Goal: Transaction & Acquisition: Purchase product/service

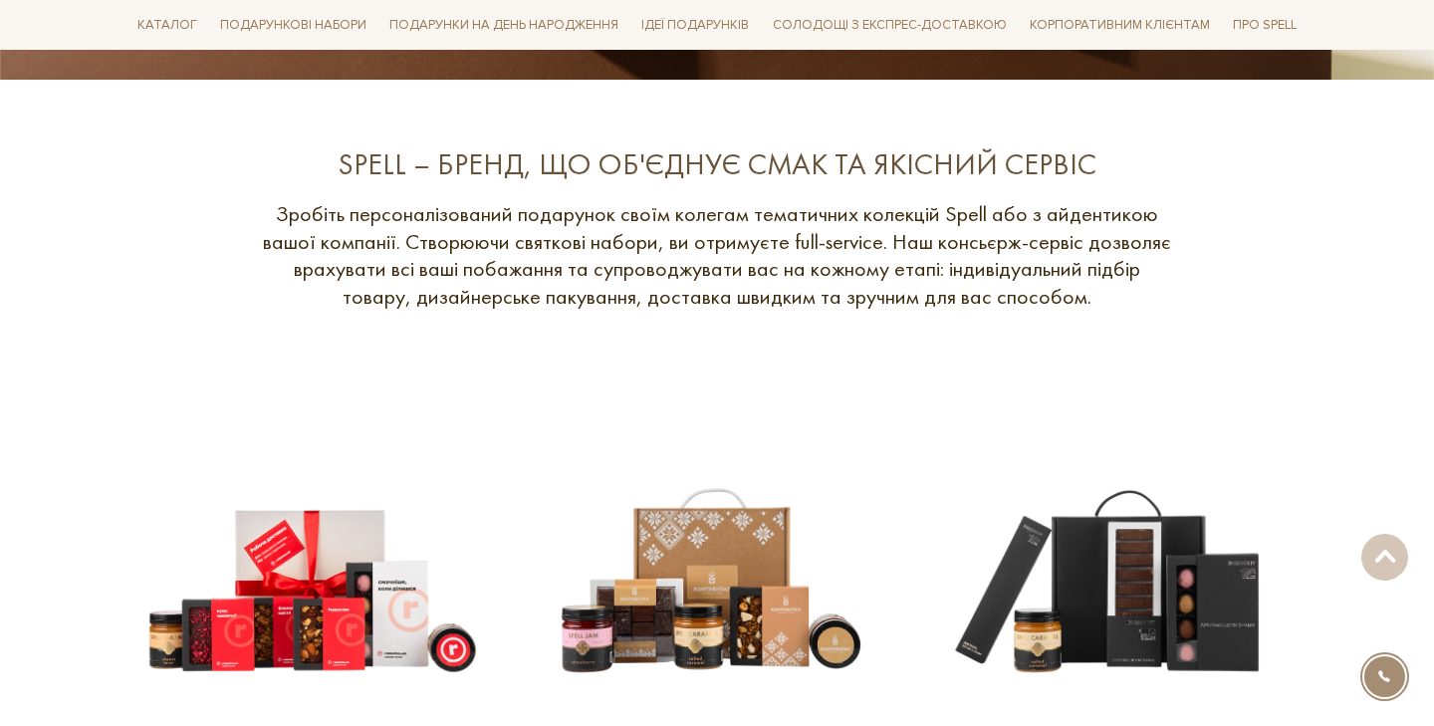
scroll to position [714, 0]
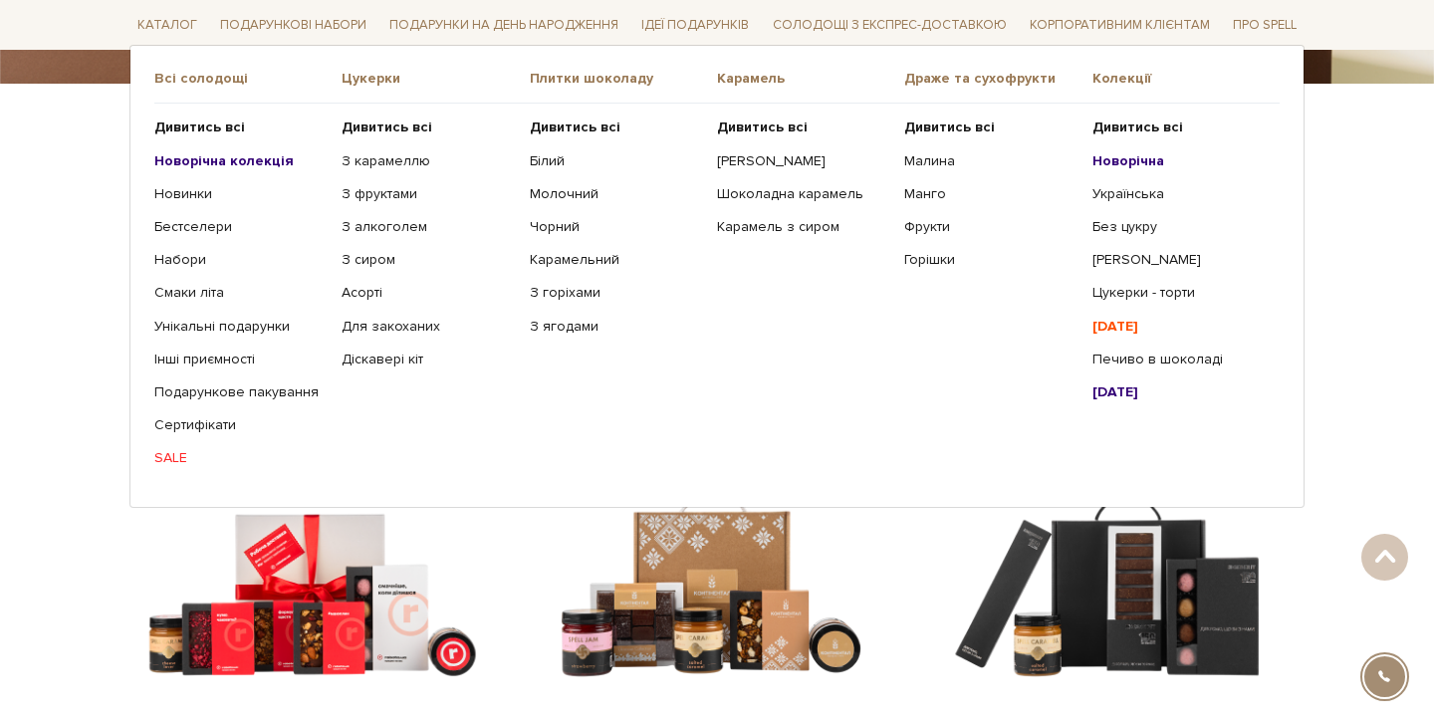
click at [193, 160] on b "Новорічна колекція" at bounding box center [223, 159] width 139 height 17
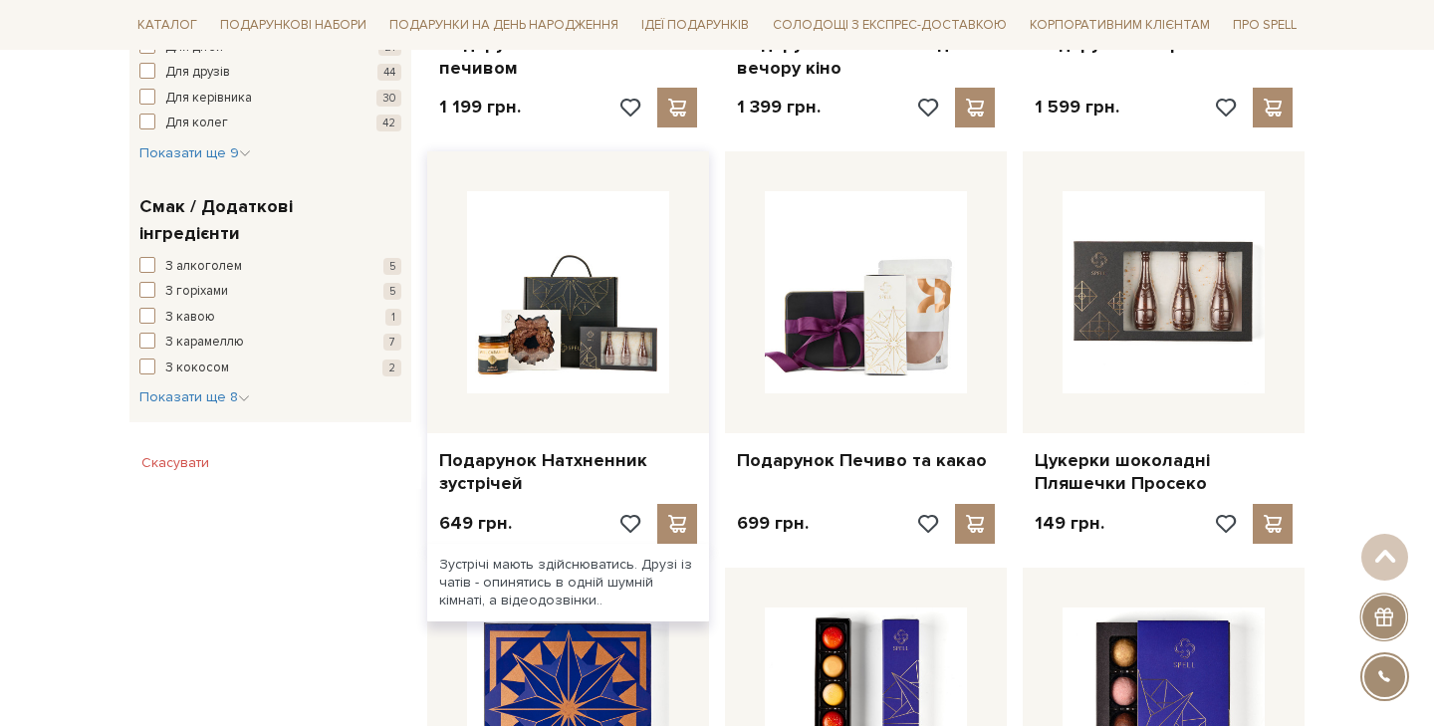
scroll to position [1519, 0]
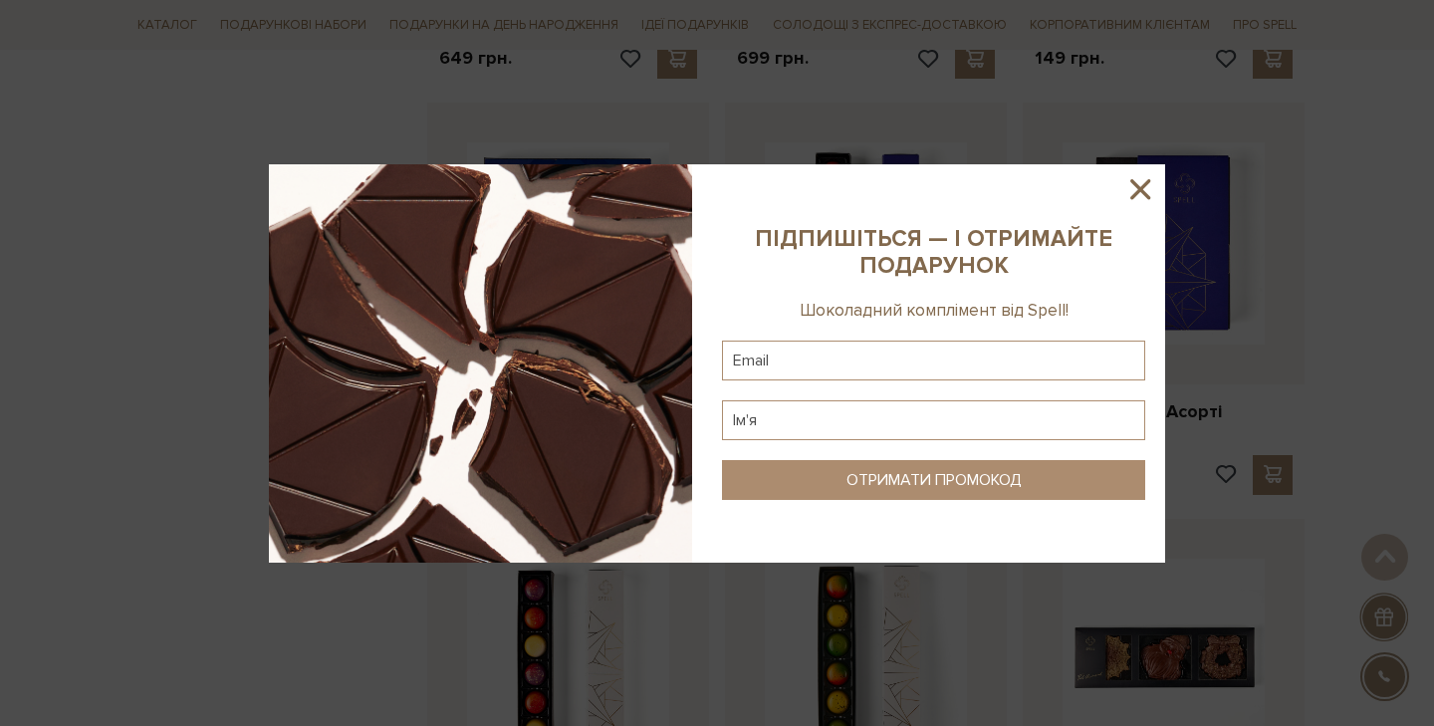
click at [1145, 187] on icon at bounding box center [1140, 189] width 34 height 34
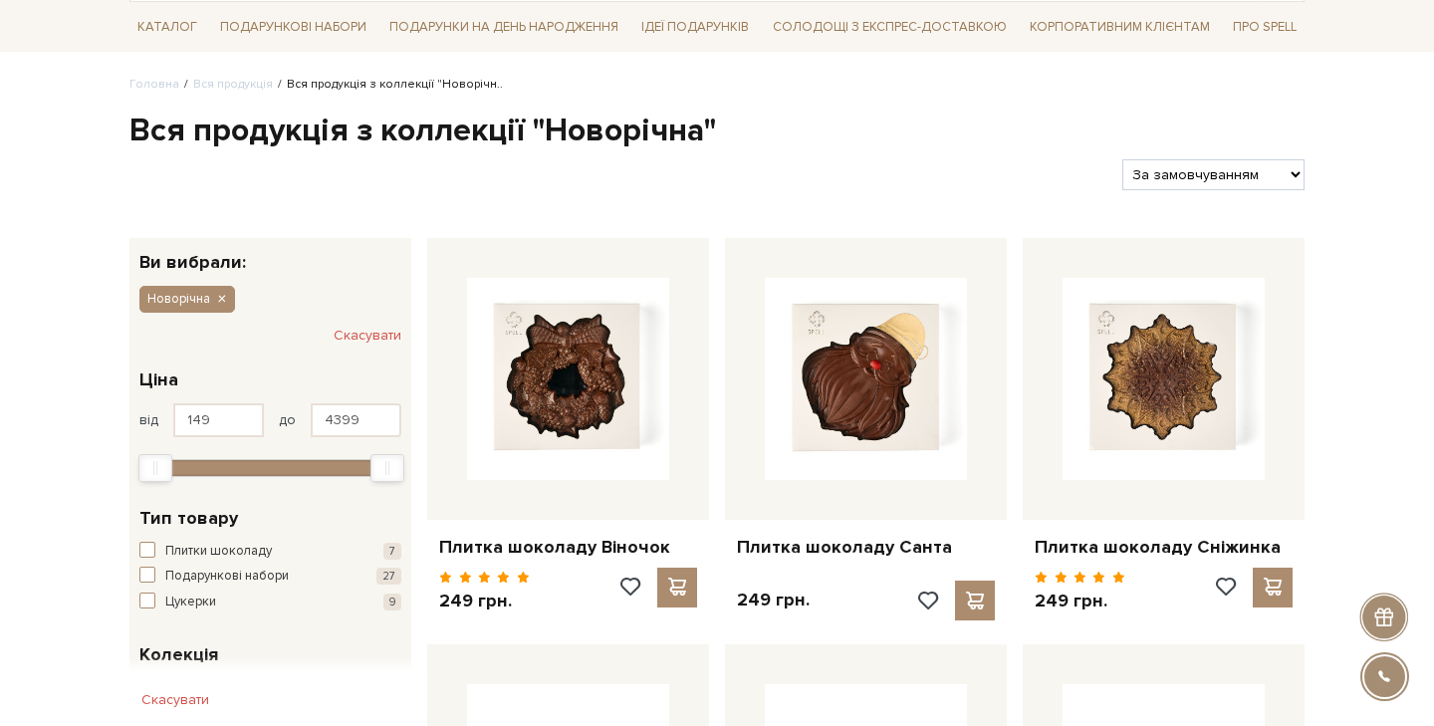
scroll to position [150, 0]
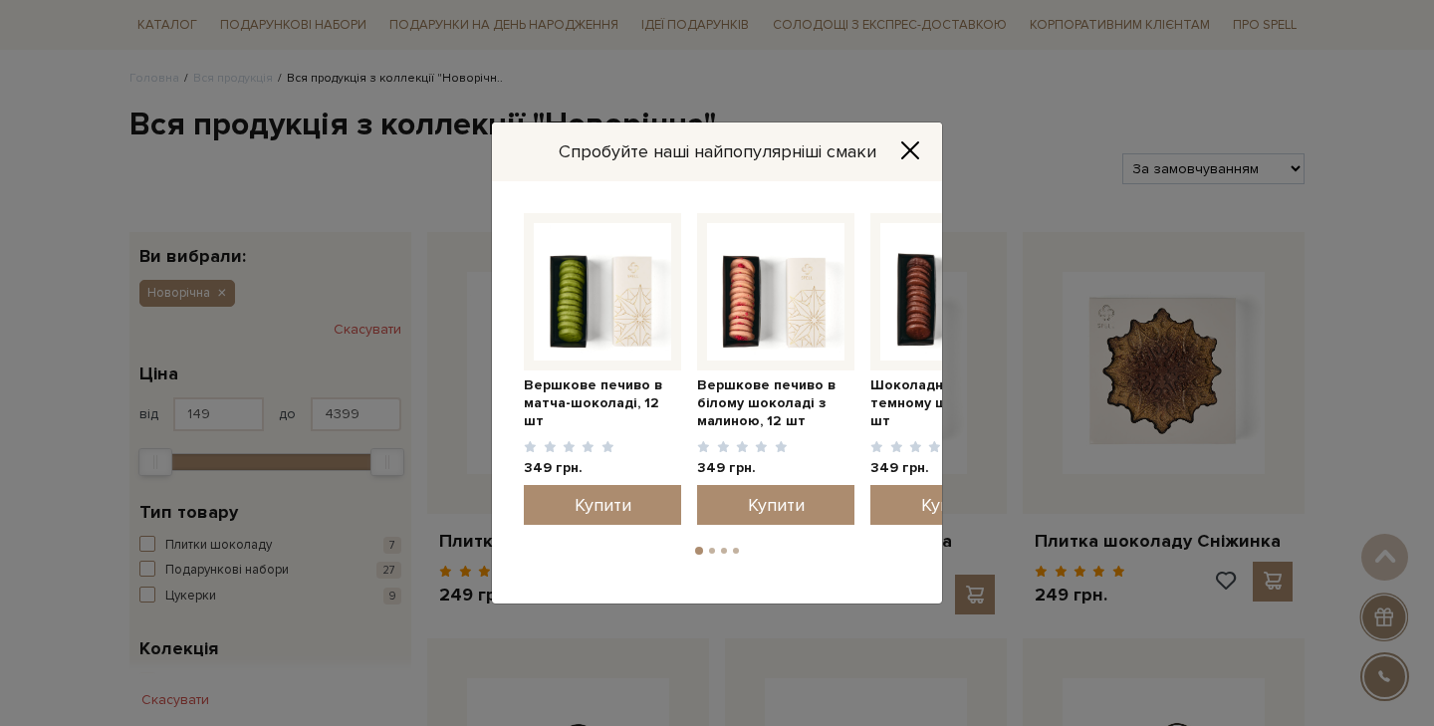
click at [918, 158] on icon "Close" at bounding box center [910, 150] width 16 height 16
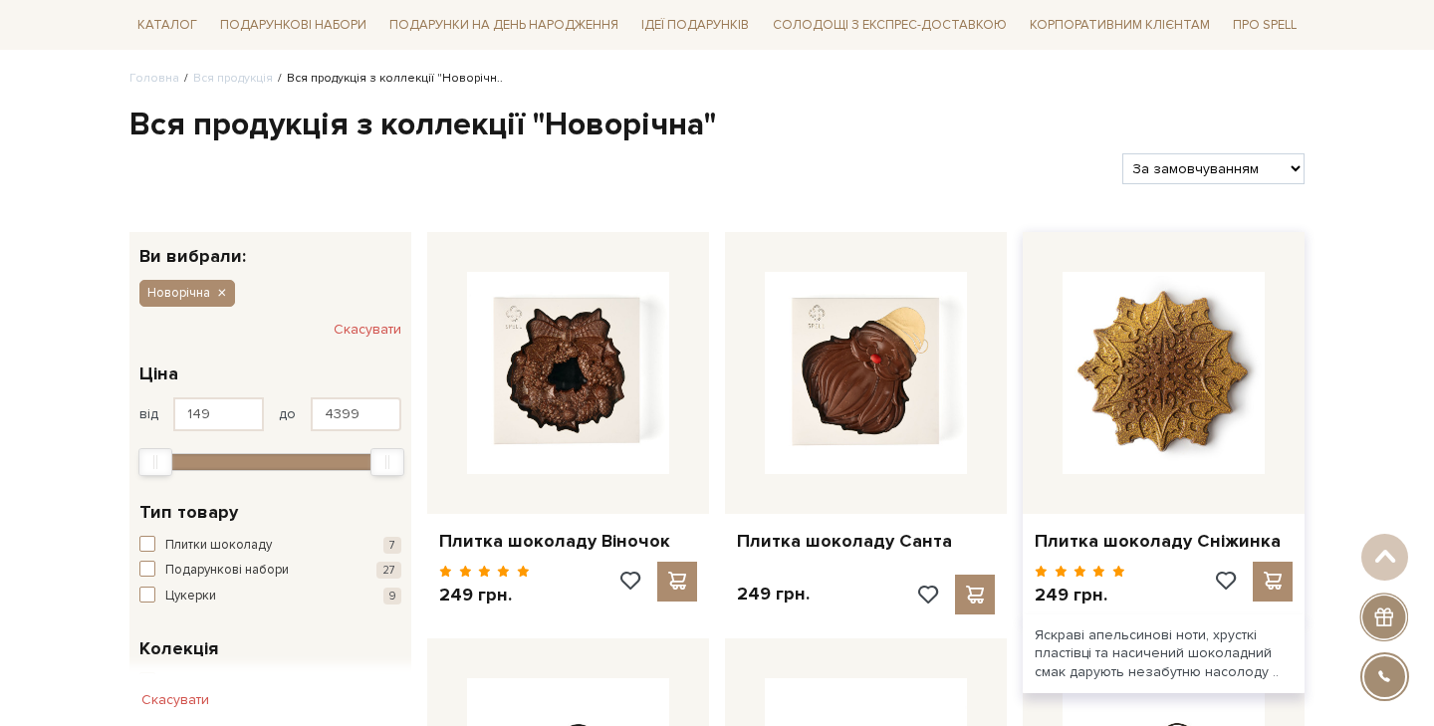
click at [1178, 372] on img at bounding box center [1164, 373] width 202 height 202
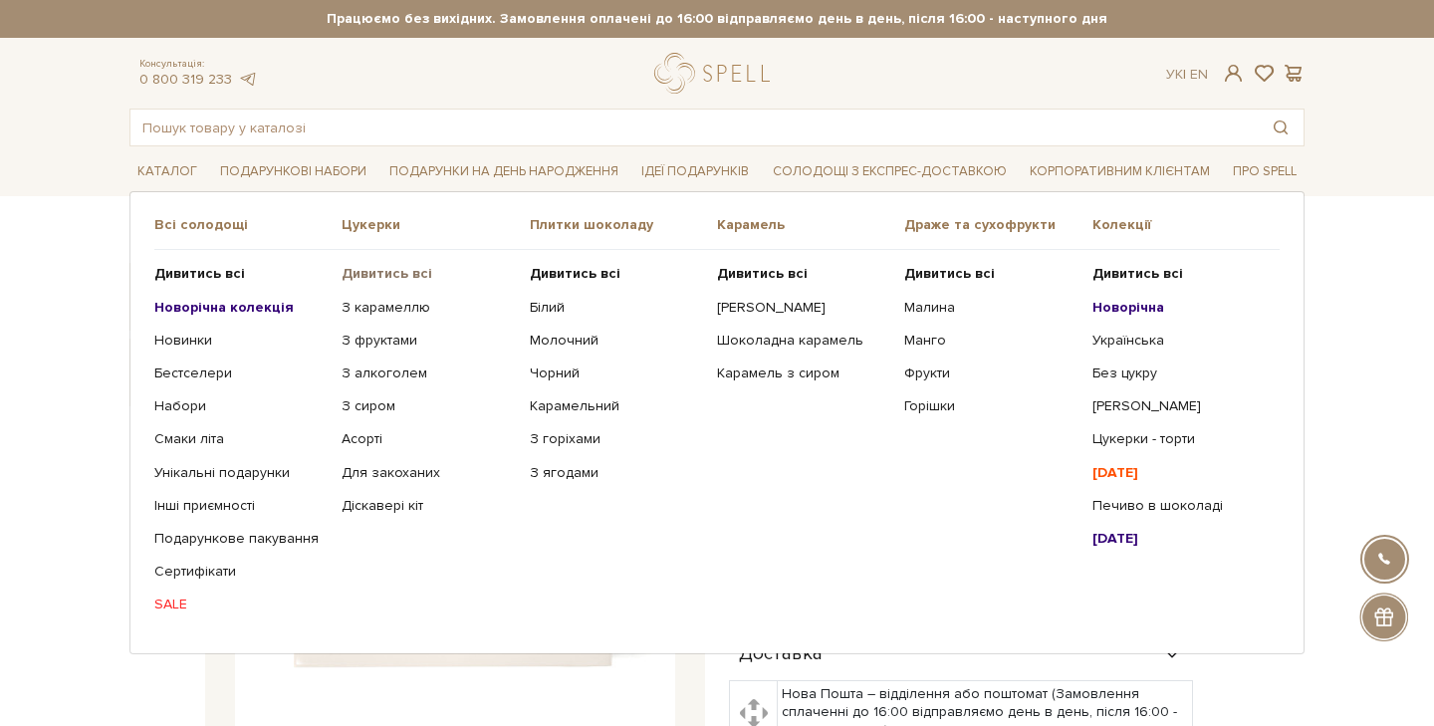
click at [379, 273] on b "Дивитись всі" at bounding box center [387, 273] width 91 height 17
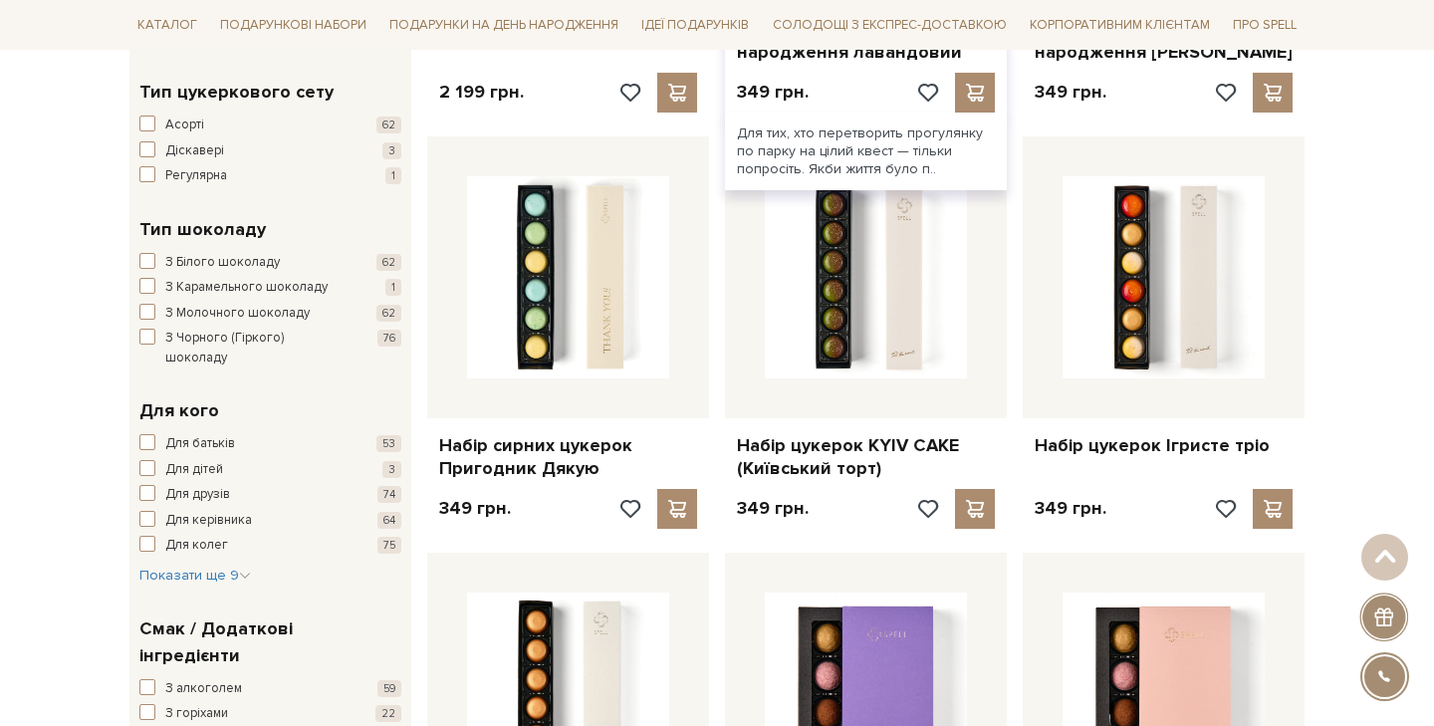
scroll to position [1195, 0]
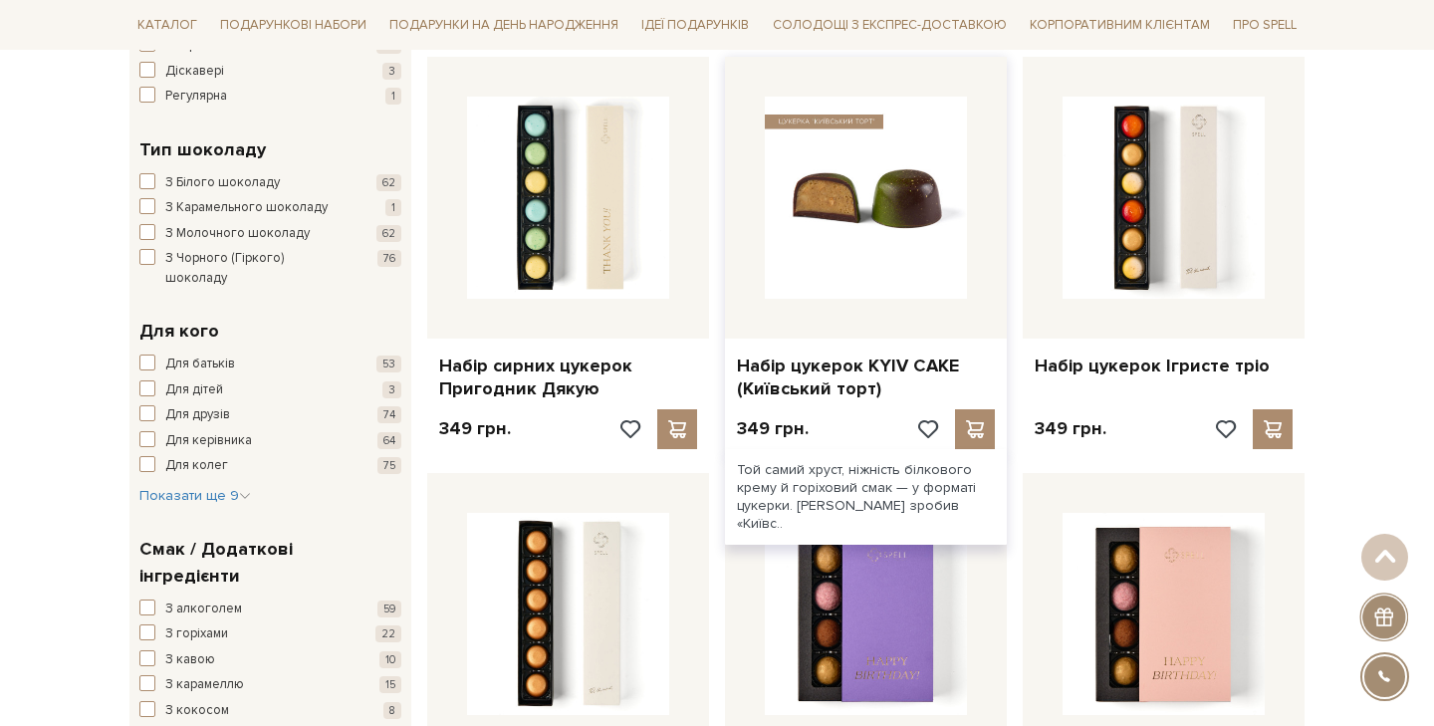
click at [893, 236] on img at bounding box center [866, 198] width 202 height 202
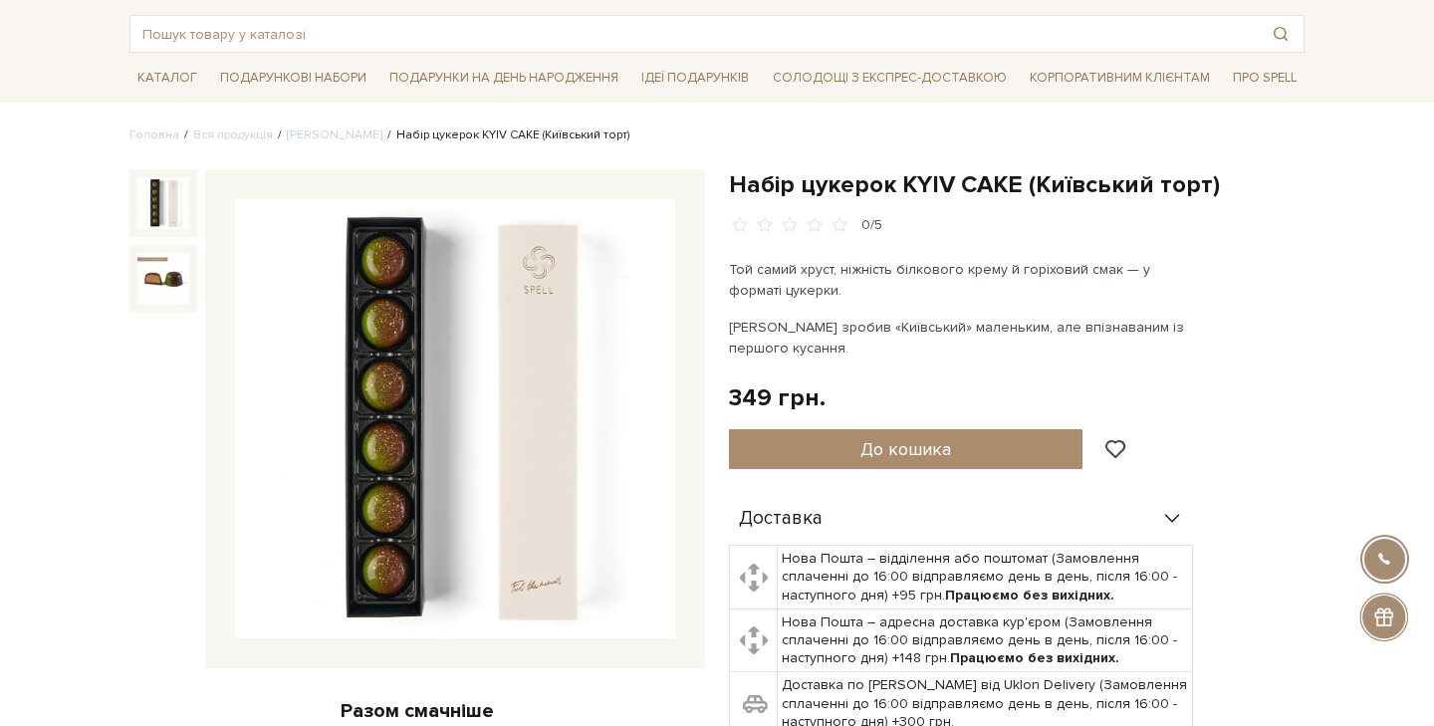
scroll to position [97, 0]
